Goal: Task Accomplishment & Management: Manage account settings

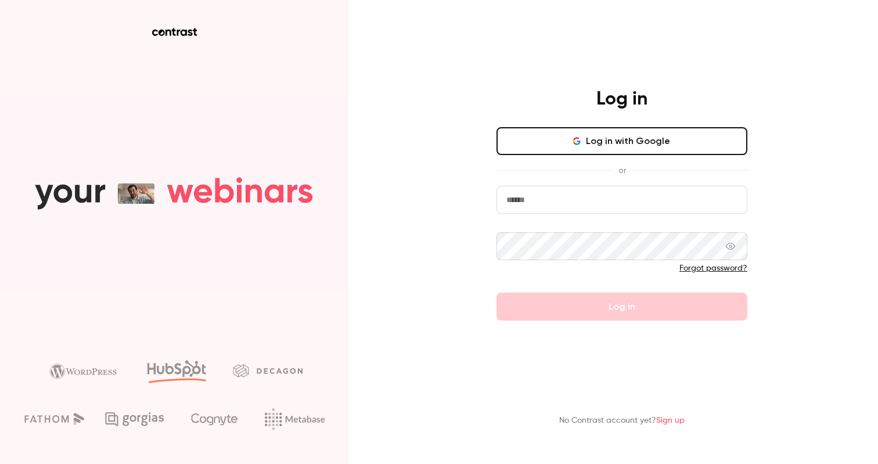
click at [571, 199] on input "email" at bounding box center [622, 200] width 251 height 28
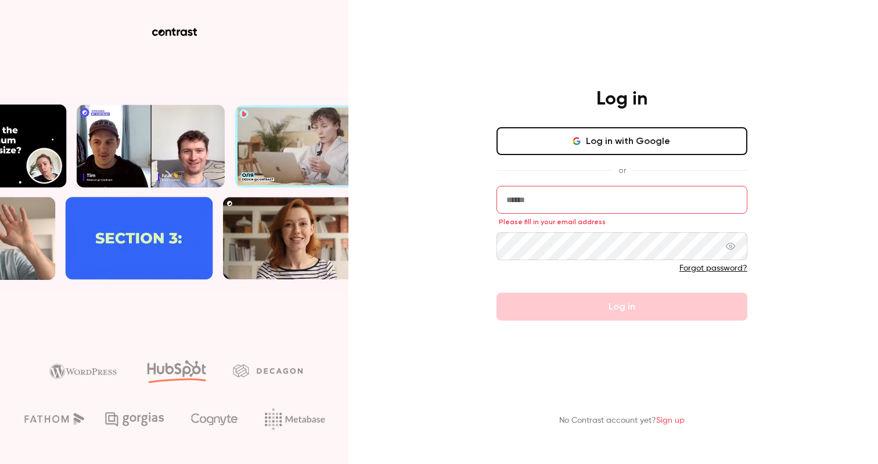
click at [671, 428] on div "No Contrast account yet? Sign up" at bounding box center [622, 404] width 302 height 64
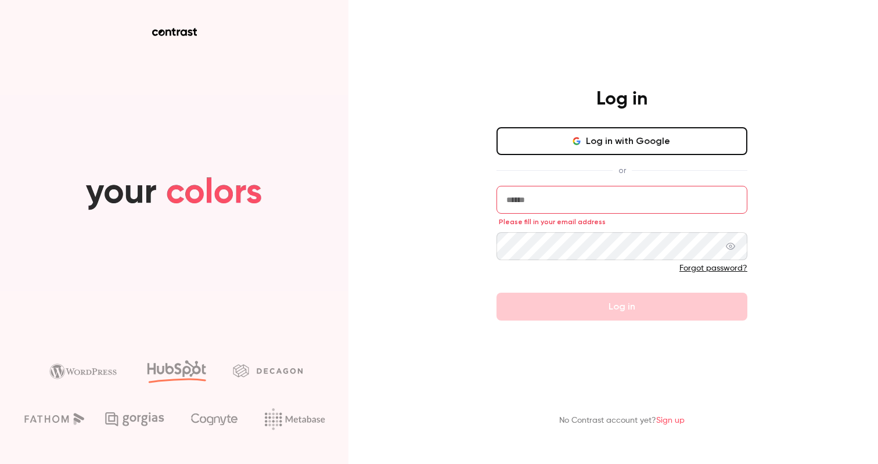
click at [671, 424] on link "Sign up" at bounding box center [670, 420] width 28 height 8
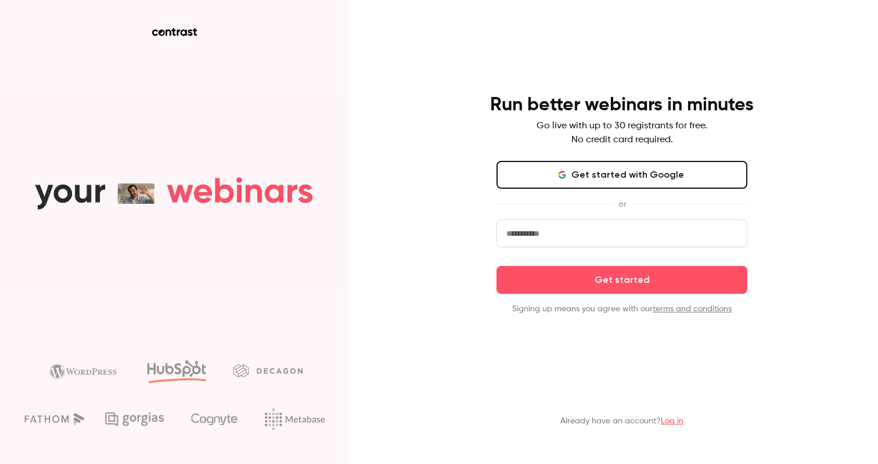
click at [567, 235] on input "email" at bounding box center [622, 234] width 251 height 28
type input "**********"
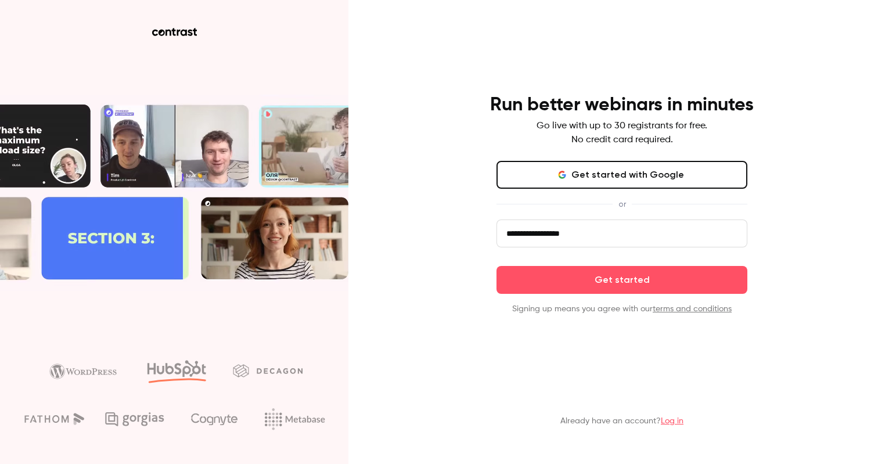
click button "Get started" at bounding box center [622, 280] width 251 height 28
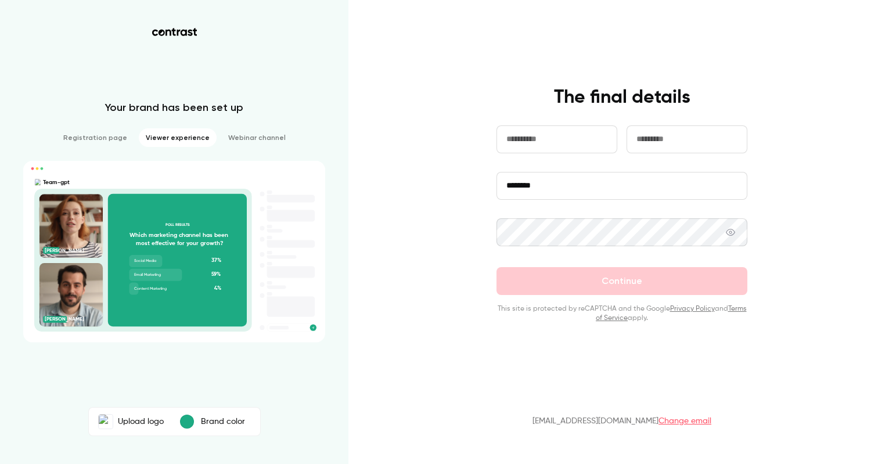
click at [559, 134] on input "text" at bounding box center [557, 139] width 121 height 28
type input "*****"
type input "*********"
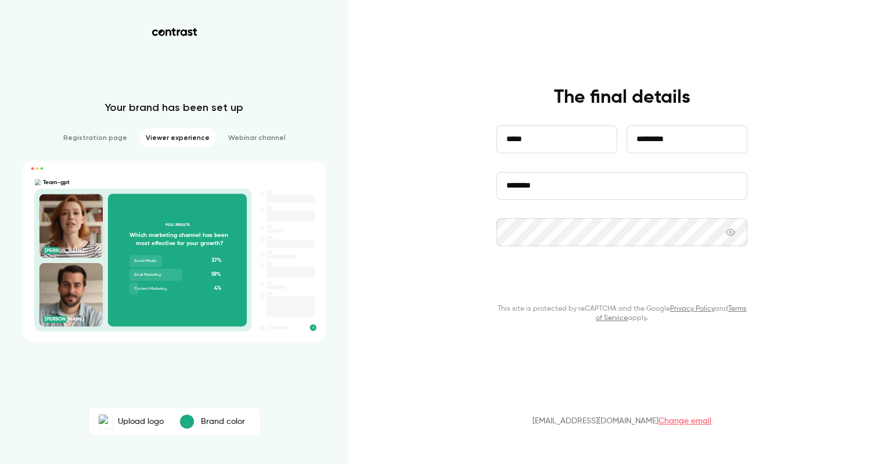
click at [711, 291] on button "Continue" at bounding box center [622, 281] width 251 height 28
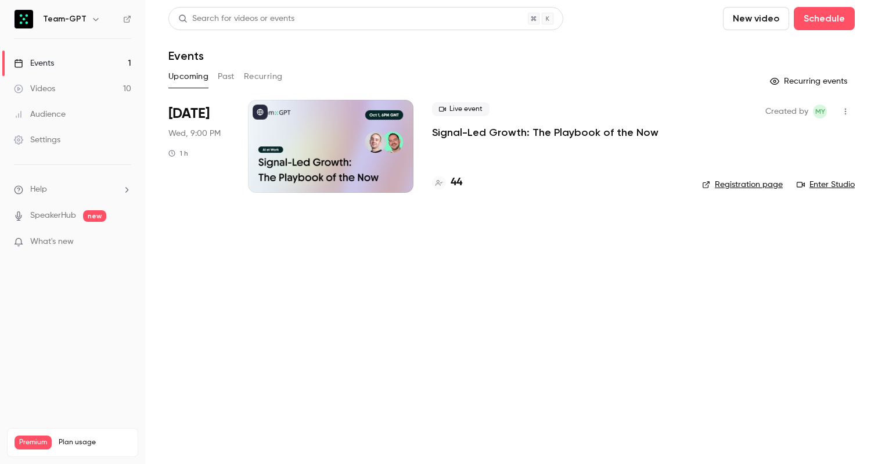
click at [89, 17] on button "button" at bounding box center [96, 19] width 14 height 14
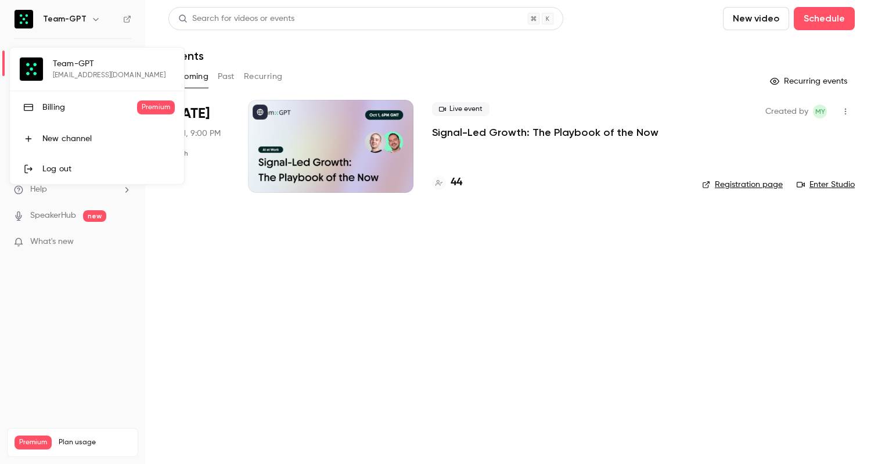
click at [82, 116] on link "Billing Premium" at bounding box center [97, 107] width 174 height 33
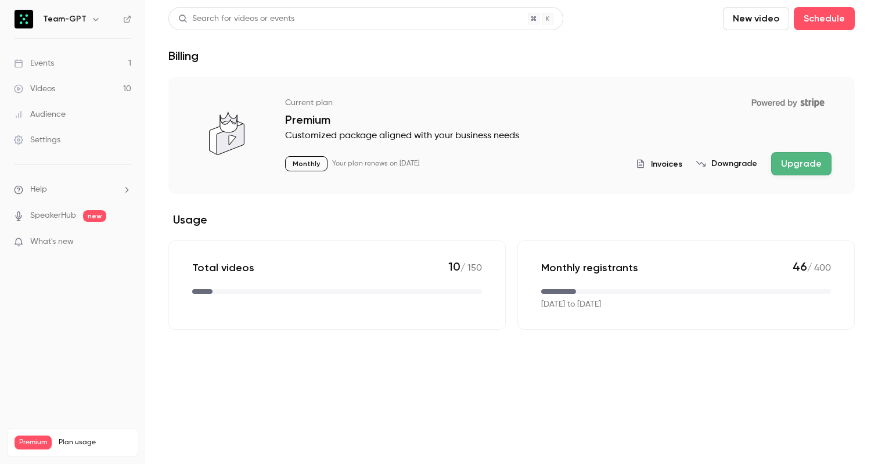
click at [68, 13] on h6 "Team-GPT" at bounding box center [65, 19] width 44 height 12
click at [74, 21] on h6 "Team-GPT" at bounding box center [65, 19] width 44 height 12
click at [92, 17] on icon "button" at bounding box center [95, 19] width 9 height 9
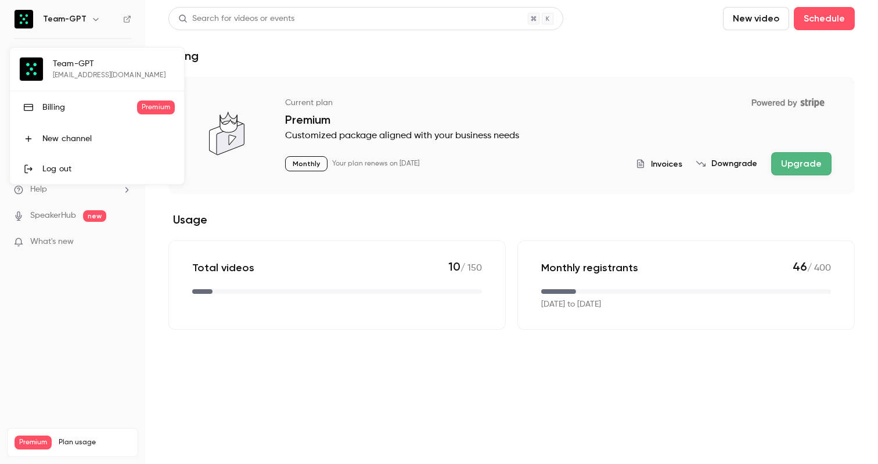
click at [254, 79] on div at bounding box center [439, 232] width 878 height 464
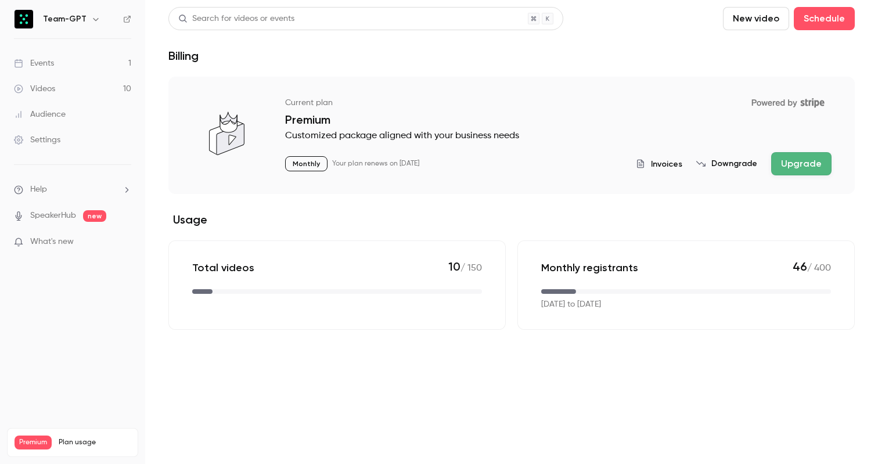
click at [42, 137] on div "Settings" at bounding box center [37, 140] width 46 height 12
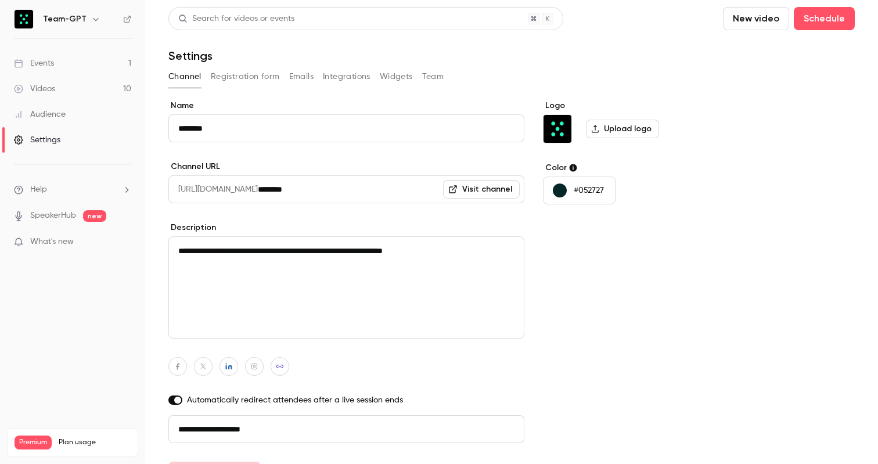
click at [426, 73] on button "Team" at bounding box center [433, 76] width 22 height 19
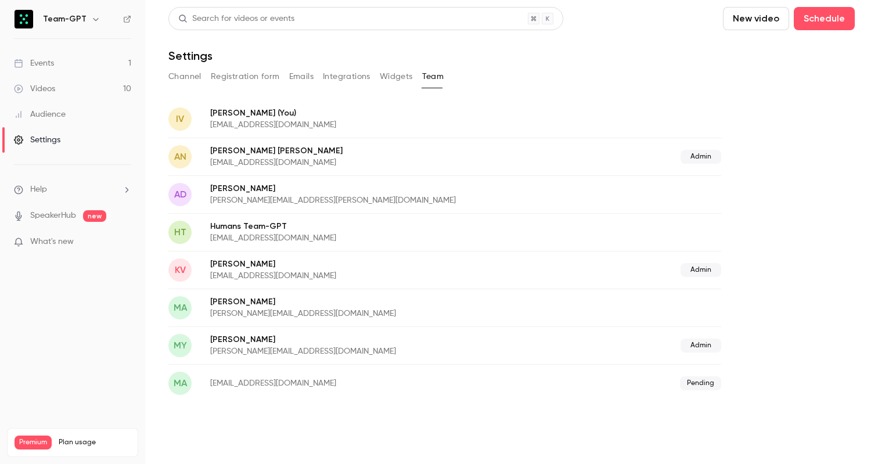
click at [200, 75] on button "Channel" at bounding box center [184, 76] width 33 height 19
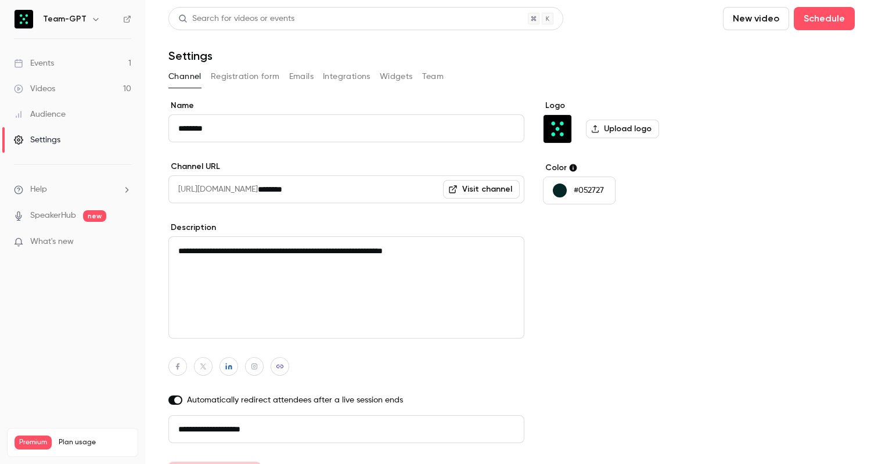
click at [244, 73] on button "Registration form" at bounding box center [245, 76] width 69 height 19
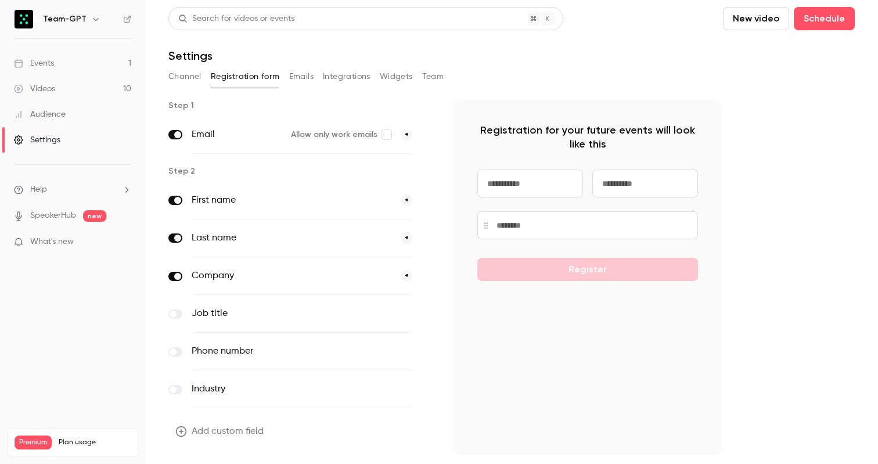
click at [431, 70] on button "Team" at bounding box center [433, 76] width 22 height 19
